Goal: Information Seeking & Learning: Find specific fact

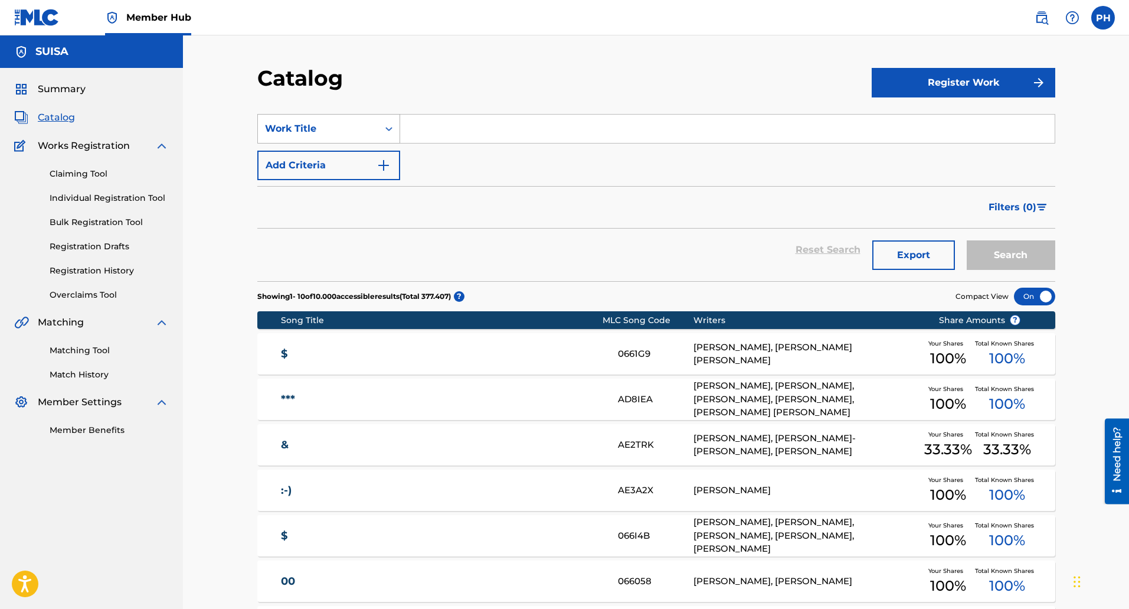
click at [335, 135] on div "Work Title" at bounding box center [318, 129] width 106 height 14
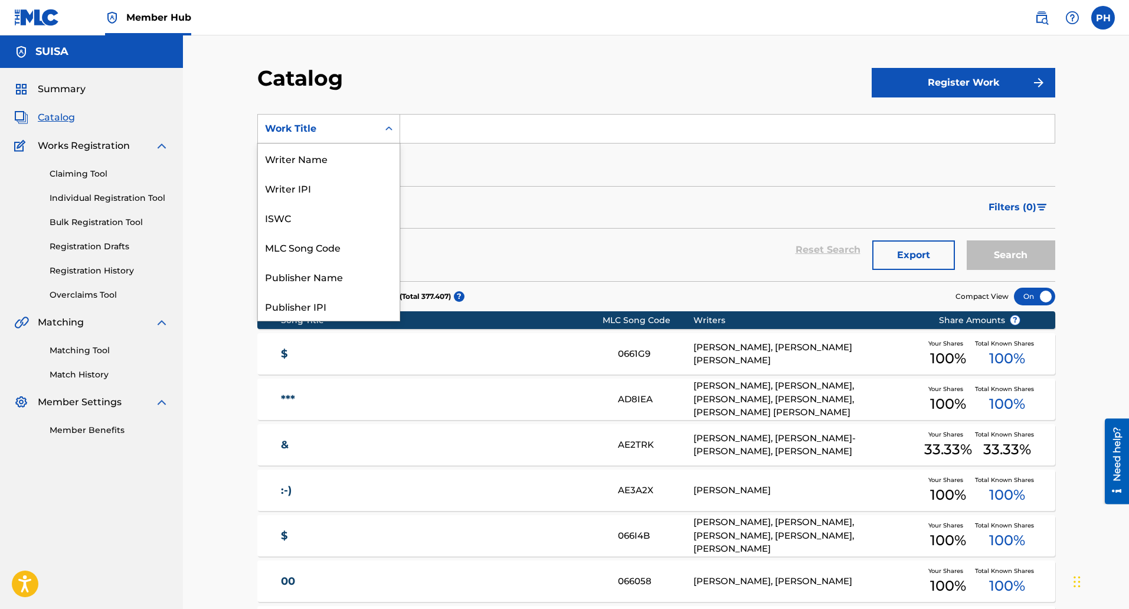
scroll to position [177, 0]
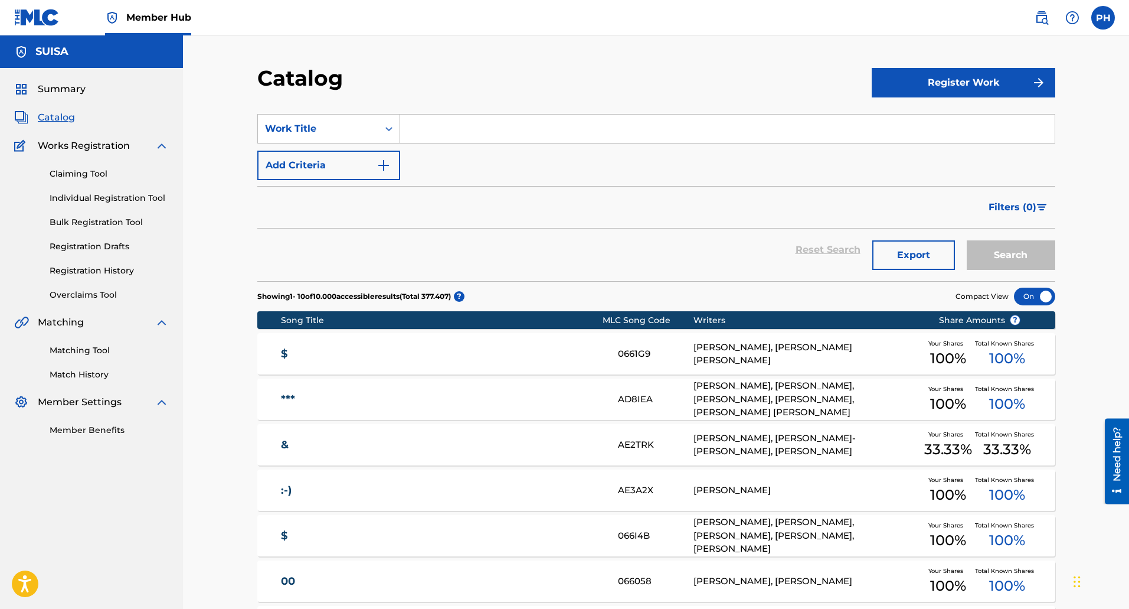
click at [470, 193] on div "Filters ( 0 )" at bounding box center [656, 207] width 798 height 43
click at [462, 129] on input "Search Form" at bounding box center [727, 129] width 655 height 28
click at [461, 125] on input "Search Form" at bounding box center [727, 129] width 655 height 28
paste input "Let´s Roll"
type input "Let´s Roll"
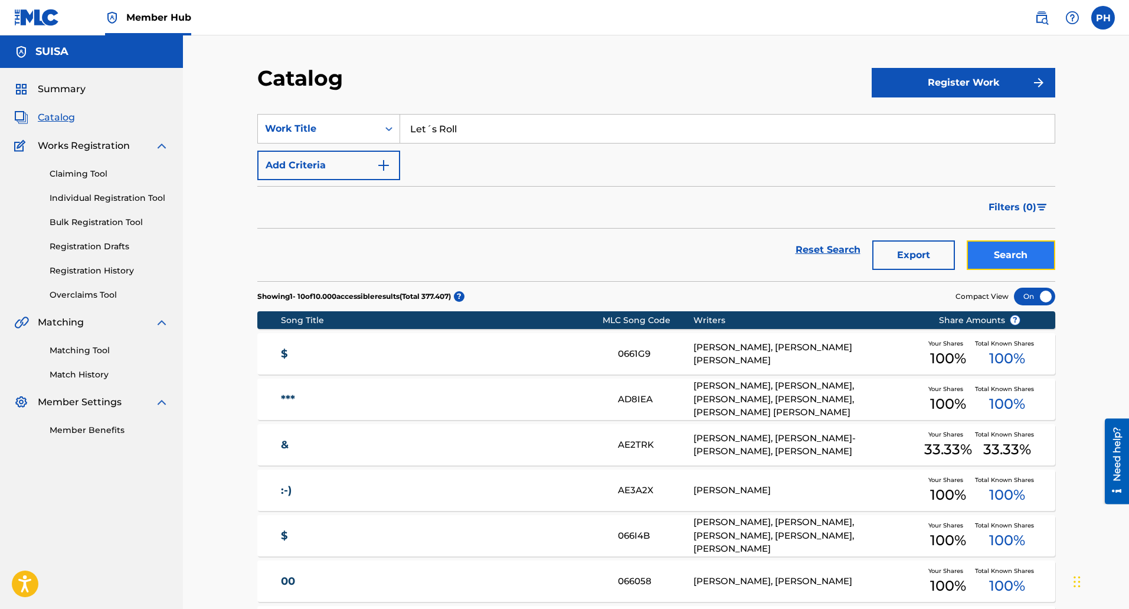
click at [1002, 244] on button "Search" at bounding box center [1011, 255] width 89 height 30
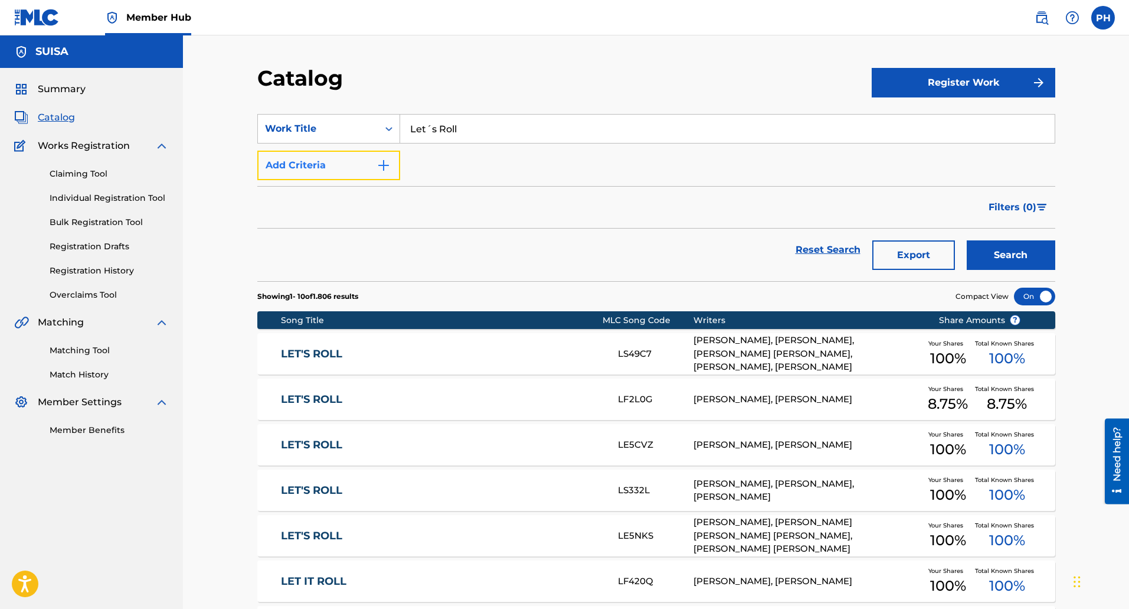
click at [316, 174] on button "Add Criteria" at bounding box center [328, 166] width 143 height 30
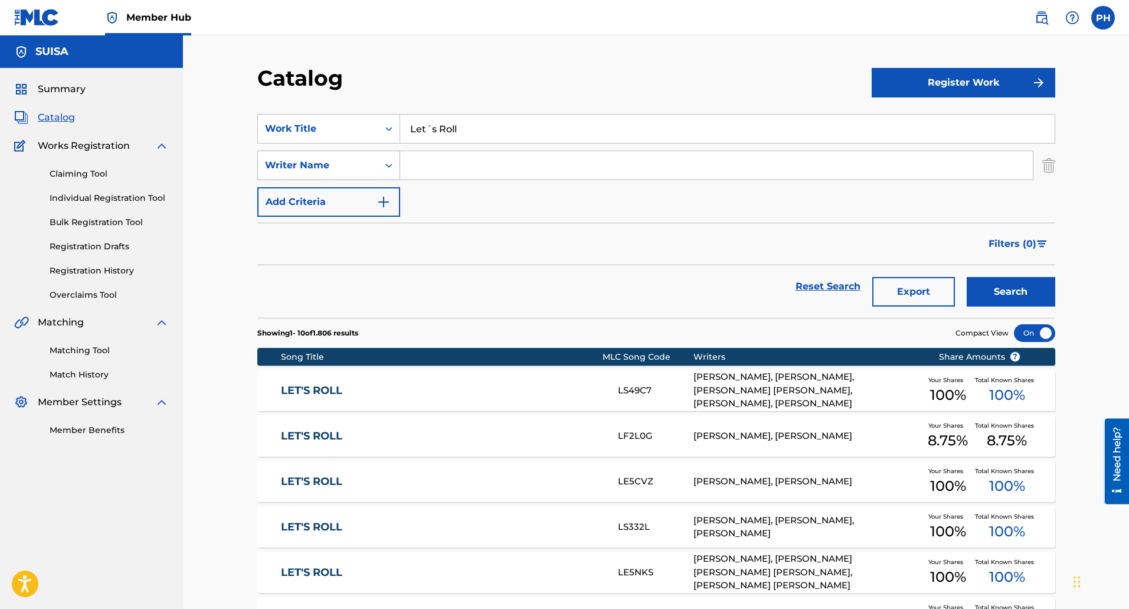
click at [383, 166] on icon "Search Form" at bounding box center [389, 165] width 12 height 12
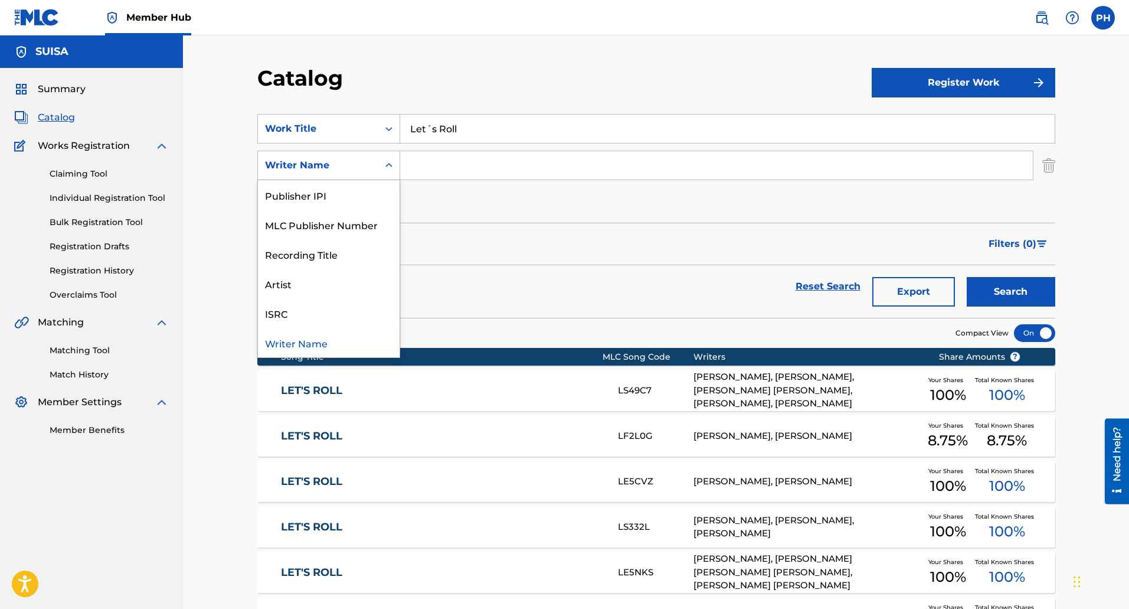
scroll to position [0, 0]
click at [446, 61] on div "Catalog Register Work SearchWithCriteria2e0f20f6-b7ab-43f2-a185-b3c4a6a4f152 Wo…" at bounding box center [656, 457] width 946 height 845
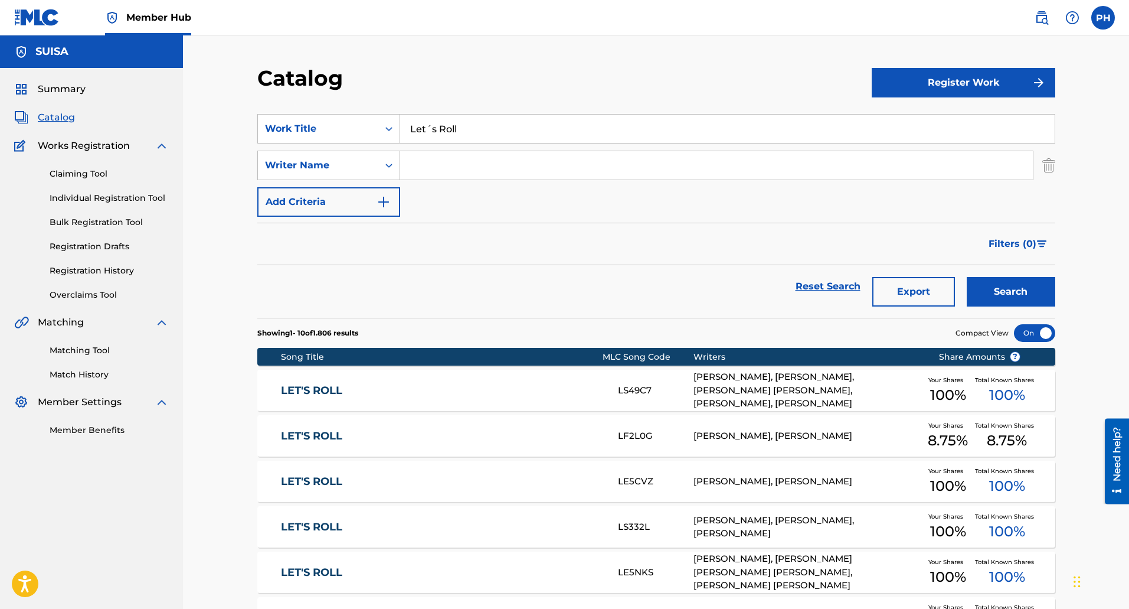
click at [413, 172] on input "Search Form" at bounding box center [716, 165] width 633 height 28
type input "Fuereder [PERSON_NAME]"
click at [967, 277] on button "Search" at bounding box center [1011, 292] width 89 height 30
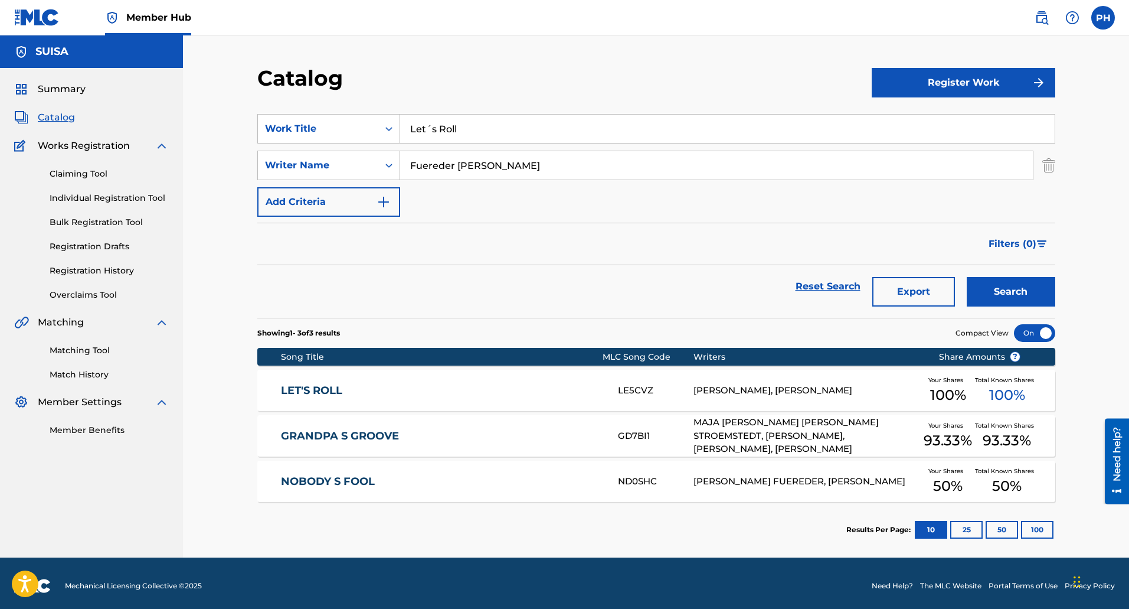
click at [773, 390] on div "[PERSON_NAME], [PERSON_NAME]" at bounding box center [807, 391] width 227 height 14
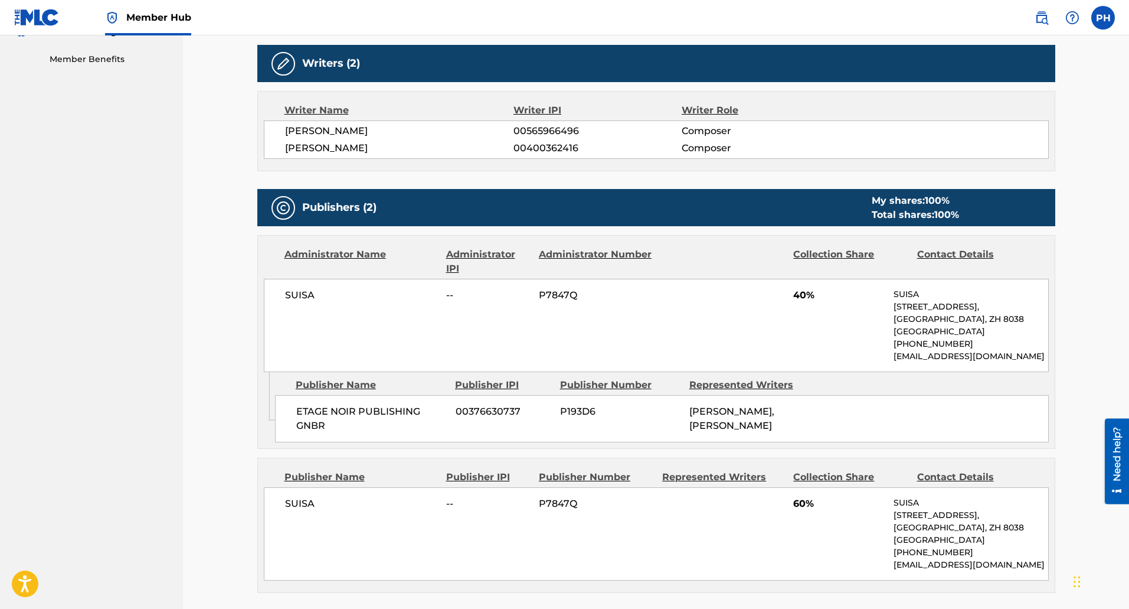
scroll to position [315, 0]
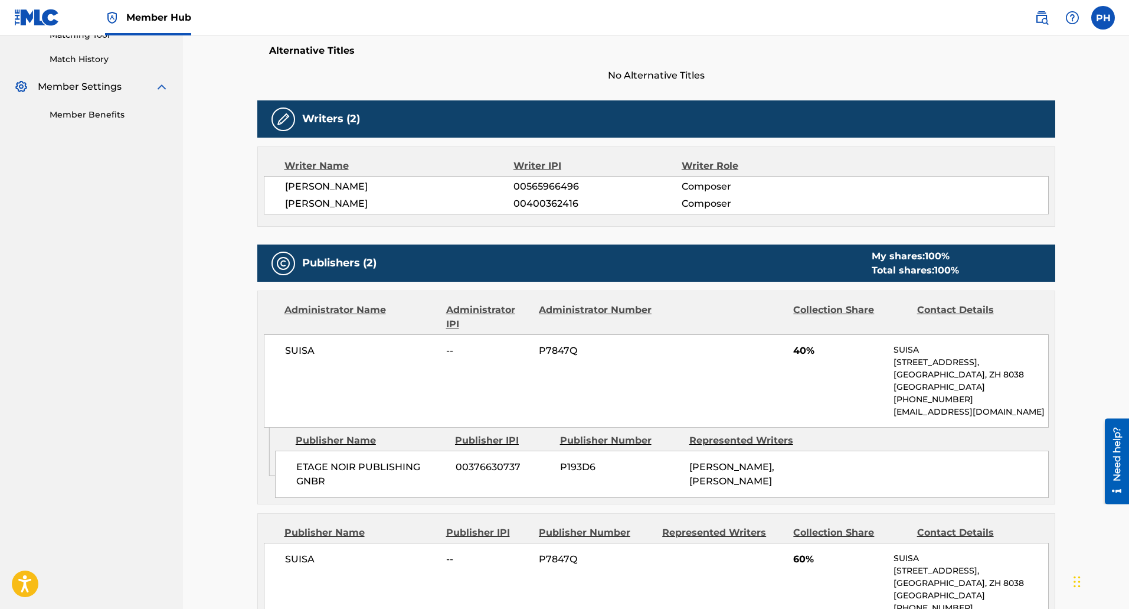
drag, startPoint x: 390, startPoint y: 184, endPoint x: 280, endPoint y: 187, distance: 109.9
click at [280, 187] on div "[PERSON_NAME] 00565966496 Composer [PERSON_NAME] FUEREDER 00400362416 Composer" at bounding box center [656, 195] width 785 height 38
copy span "[PERSON_NAME]"
click at [450, 175] on div "Writer Name Writer IPI Writer Role [PERSON_NAME] 00565966496 Composer [PERSON_N…" at bounding box center [656, 186] width 798 height 80
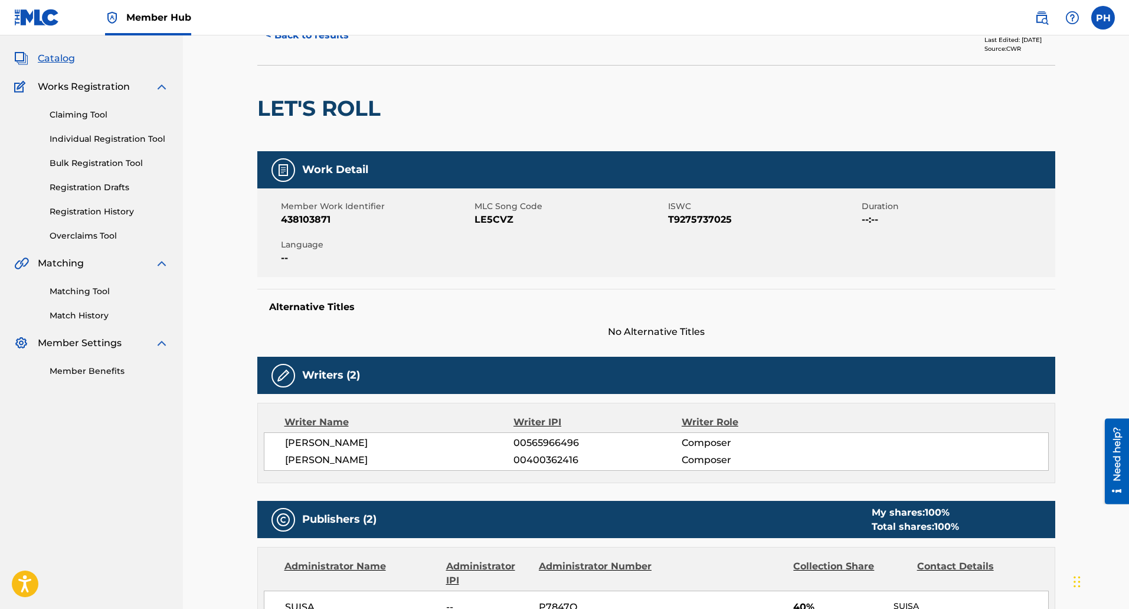
scroll to position [0, 0]
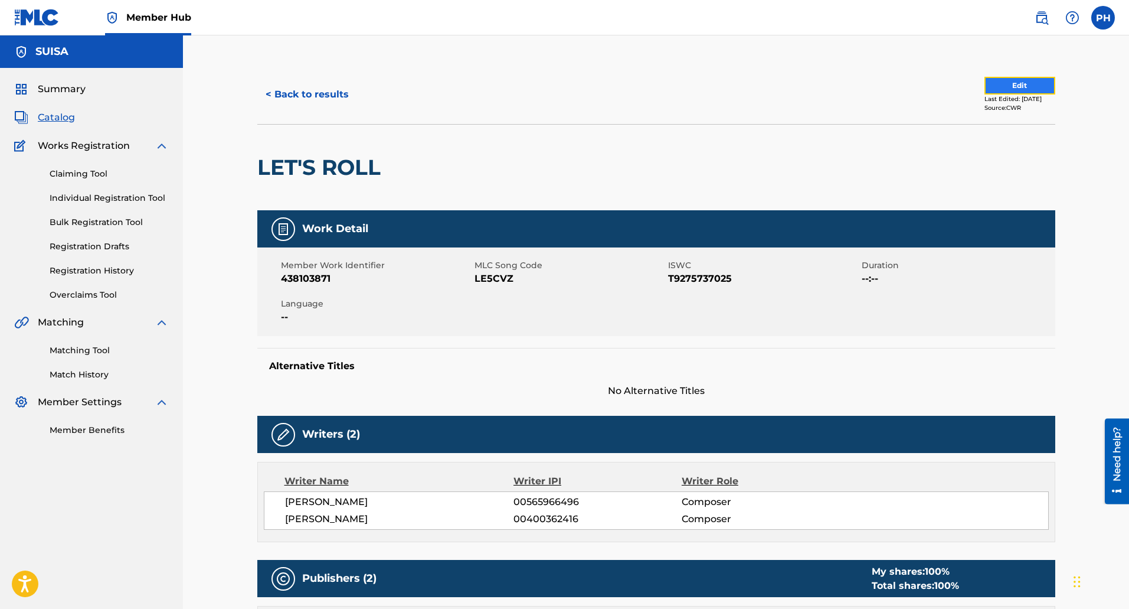
click at [1005, 80] on button "Edit" at bounding box center [1020, 86] width 71 height 18
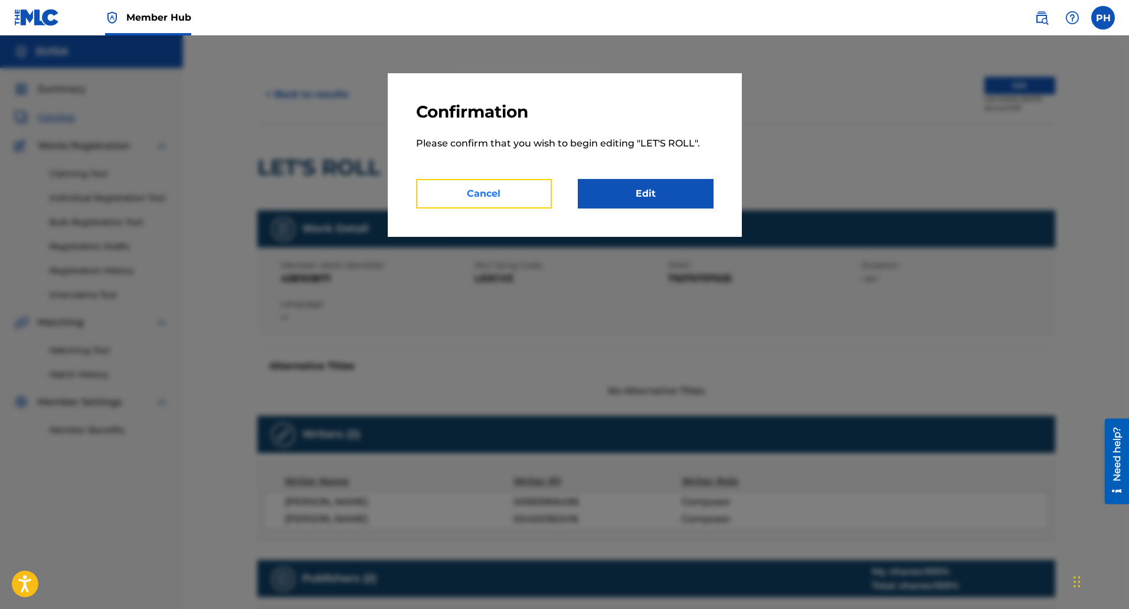
click at [527, 188] on button "Cancel" at bounding box center [484, 194] width 136 height 30
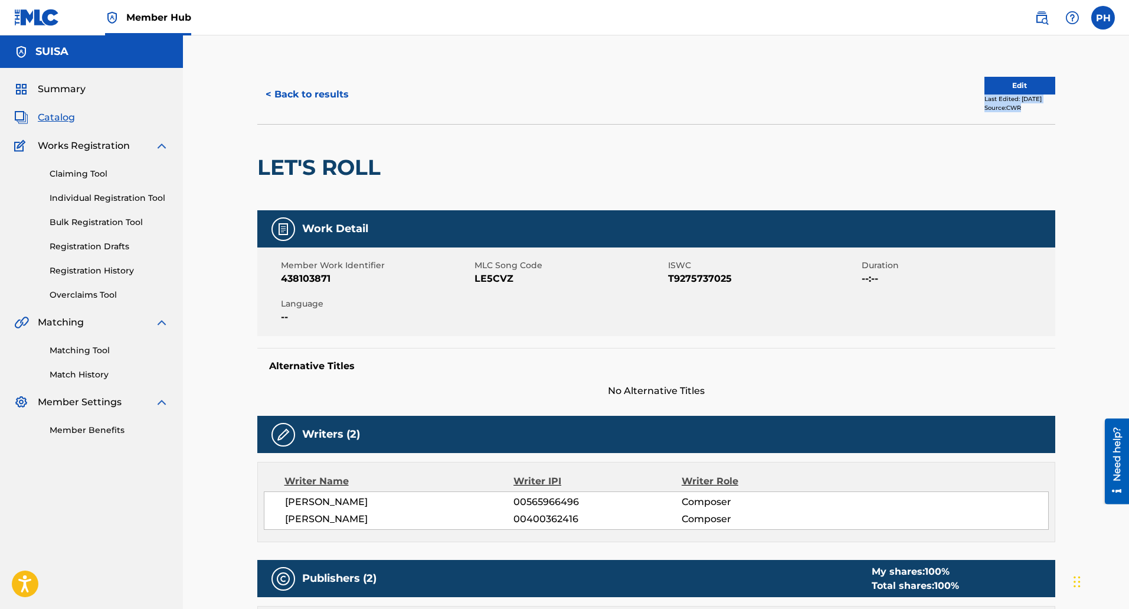
drag, startPoint x: 1022, startPoint y: 110, endPoint x: 969, endPoint y: 99, distance: 54.9
click at [969, 99] on div "Edit Last Edited: [DATE] Source: CWR" at bounding box center [855, 94] width 399 height 35
click at [796, 127] on div "LET'S ROLL" at bounding box center [656, 167] width 798 height 86
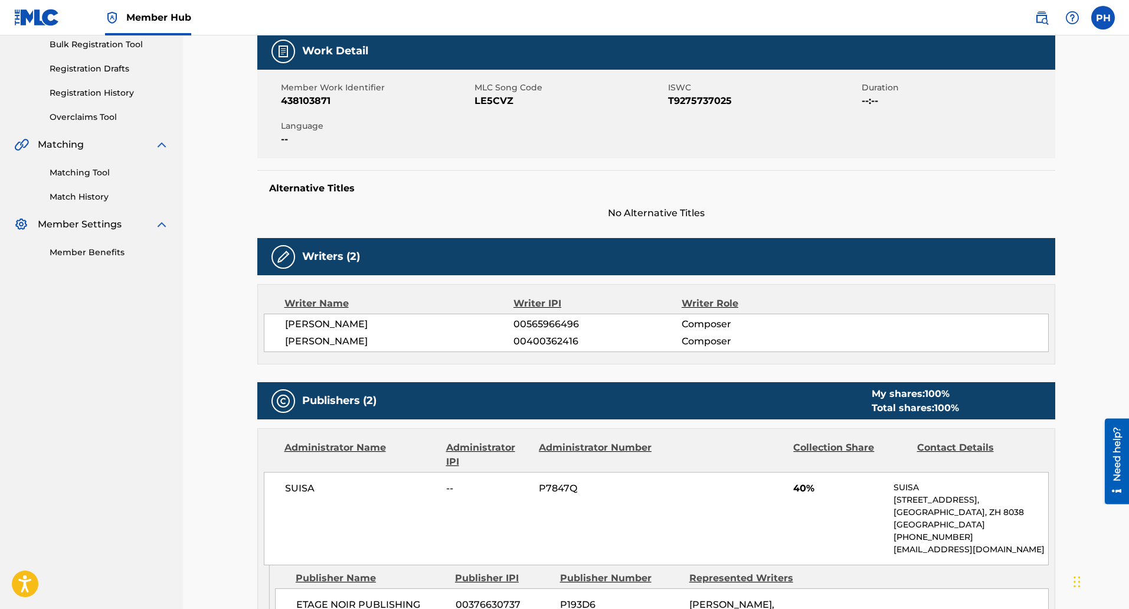
scroll to position [177, 0]
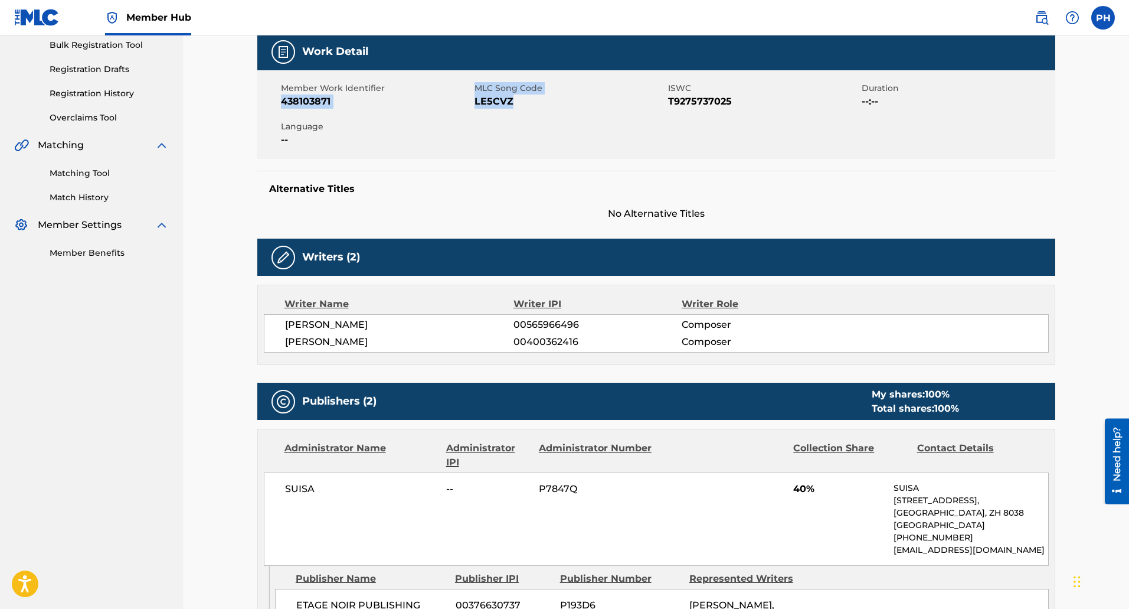
drag, startPoint x: 279, startPoint y: 96, endPoint x: 626, endPoint y: 117, distance: 348.4
click at [626, 117] on div "Member Work Identifier 438103871 MLC Song Code LE5CVZ ISWC T9275737025 Duration…" at bounding box center [656, 114] width 798 height 89
click at [509, 120] on div "Member Work Identifier 438103871 MLC Song Code LE5CVZ ISWC T9275737025 Duration…" at bounding box center [656, 114] width 798 height 89
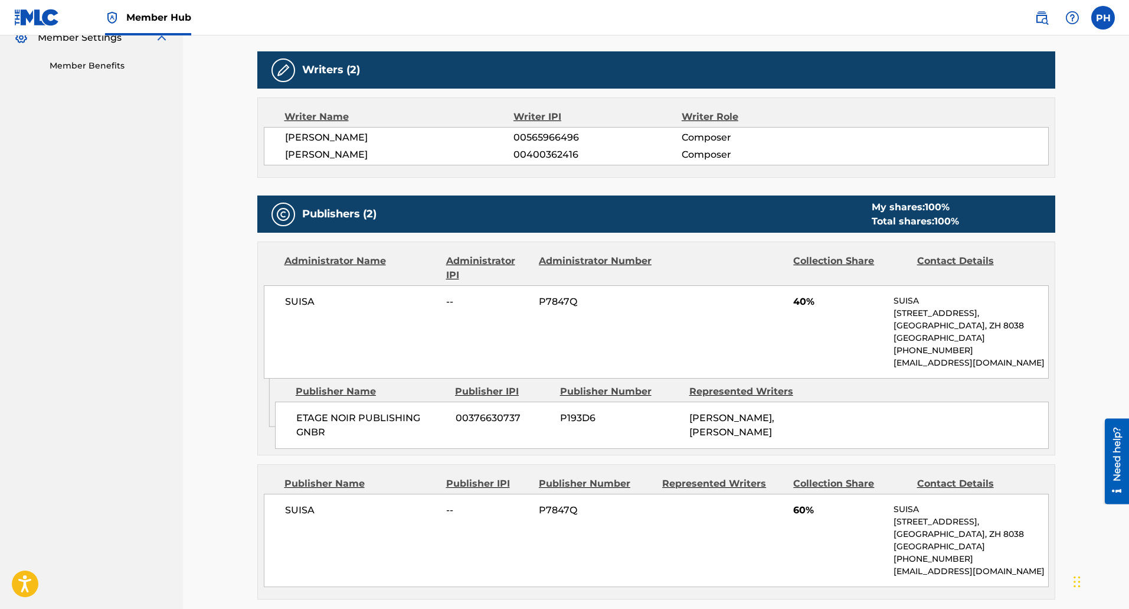
scroll to position [354, 0]
